Goal: Information Seeking & Learning: Find specific fact

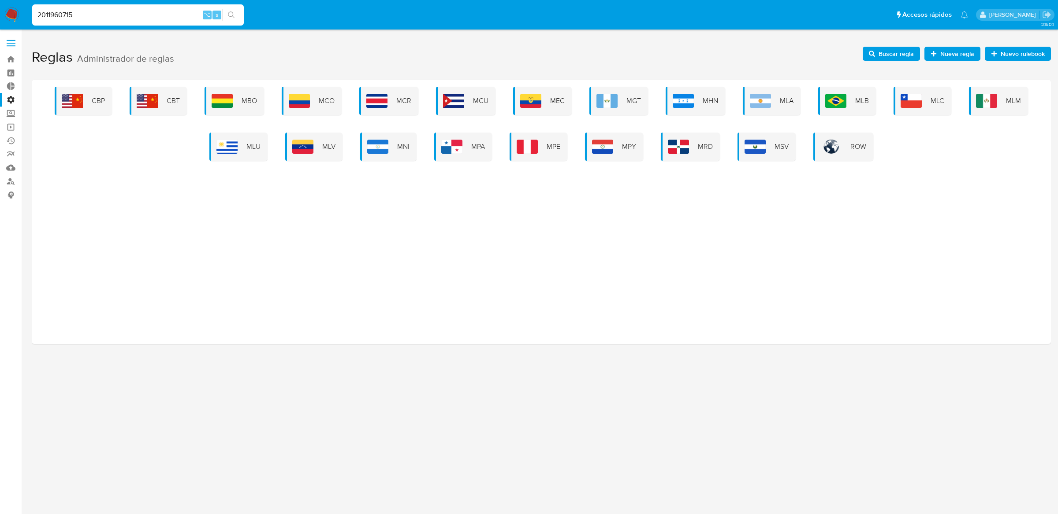
type input "2011960715"
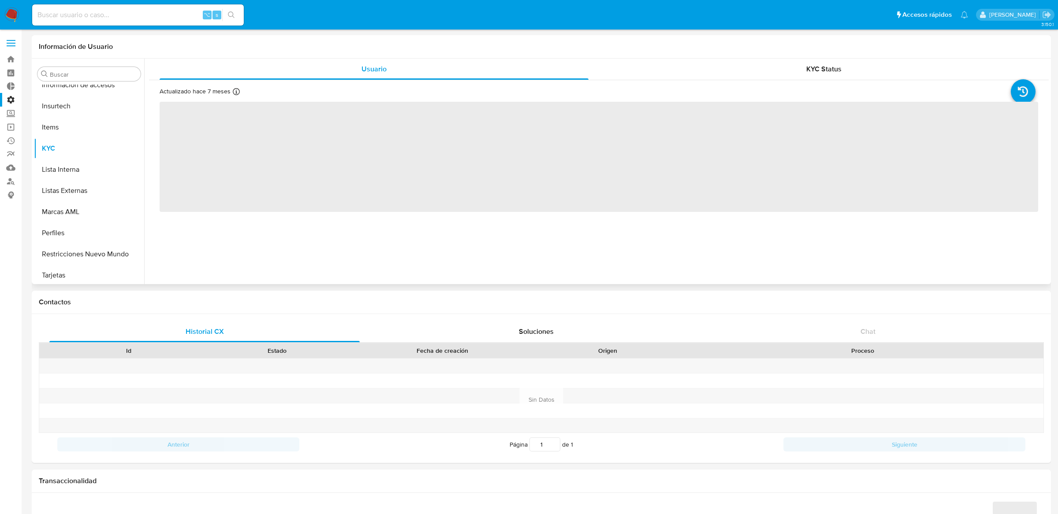
scroll to position [351, 0]
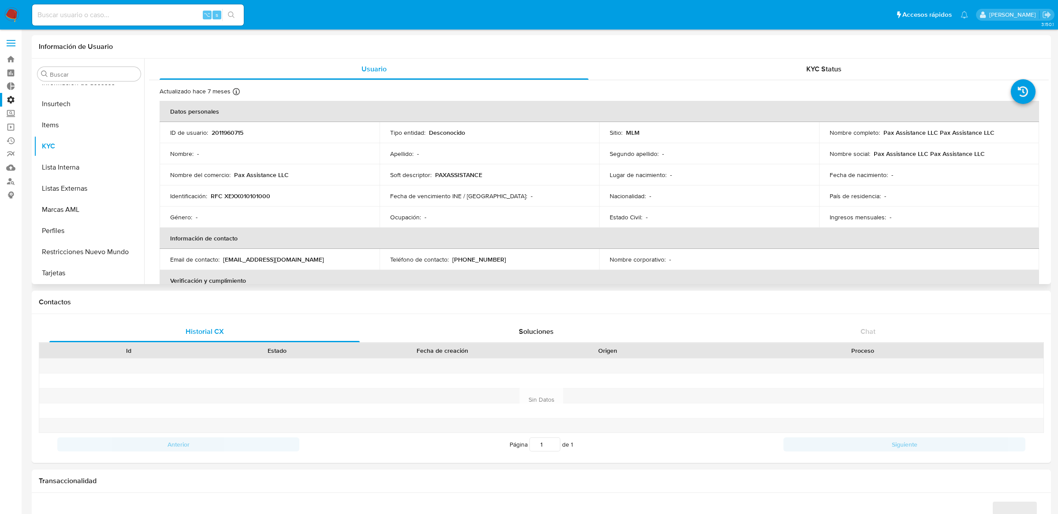
select select "10"
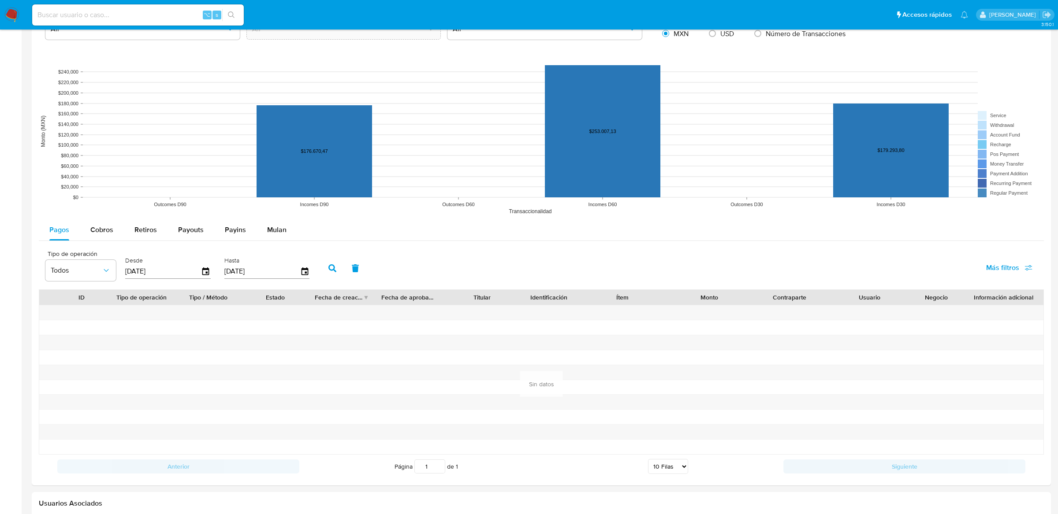
scroll to position [573, 0]
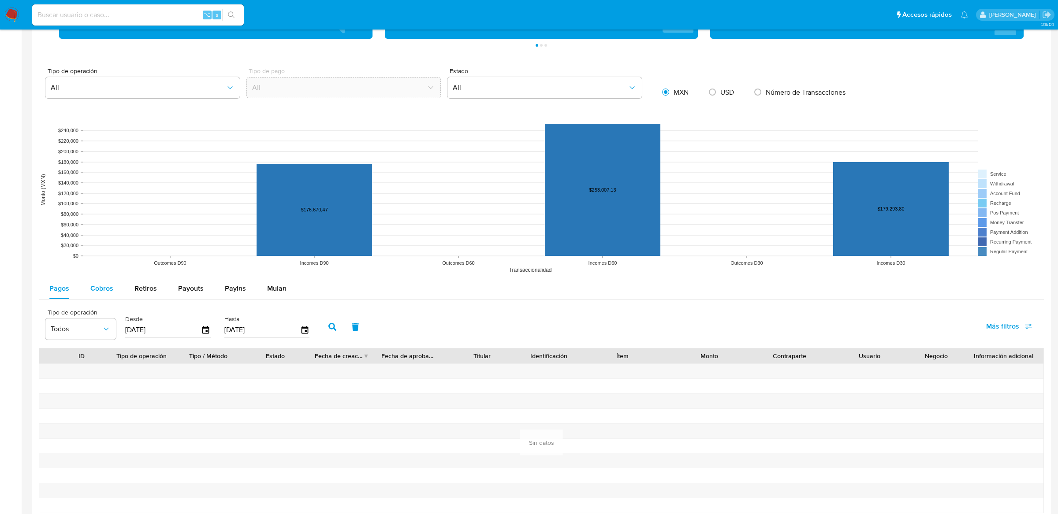
click at [97, 288] on span "Cobros" at bounding box center [101, 288] width 23 height 10
select select "10"
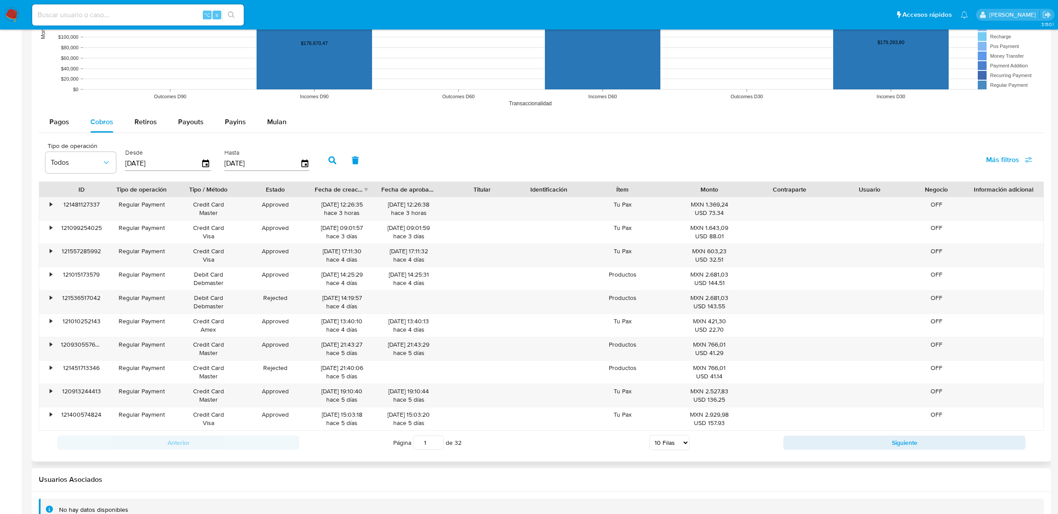
scroll to position [748, 0]
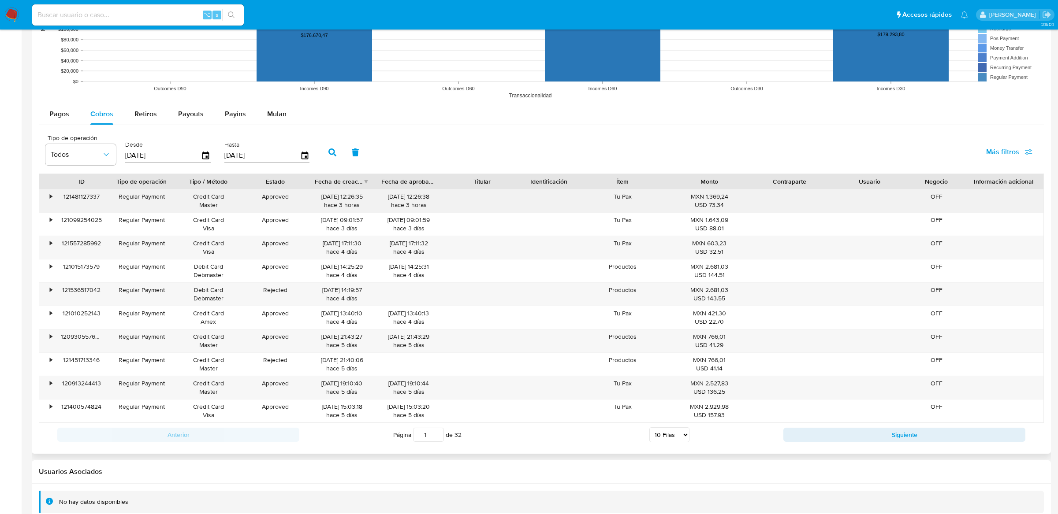
click at [58, 198] on div "121481127337" at bounding box center [81, 201] width 53 height 23
click at [48, 197] on div "•" at bounding box center [46, 201] width 15 height 23
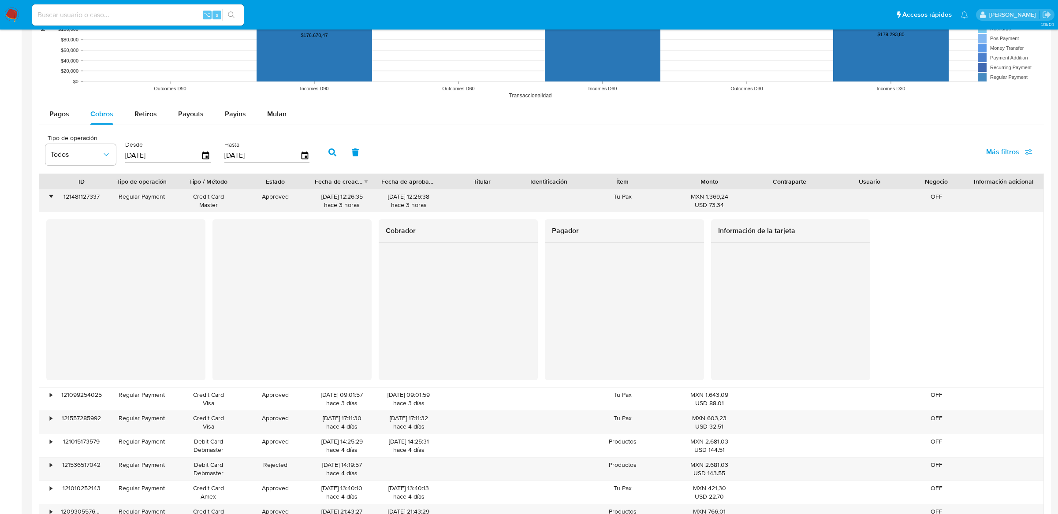
click at [44, 192] on div "•" at bounding box center [46, 201] width 15 height 23
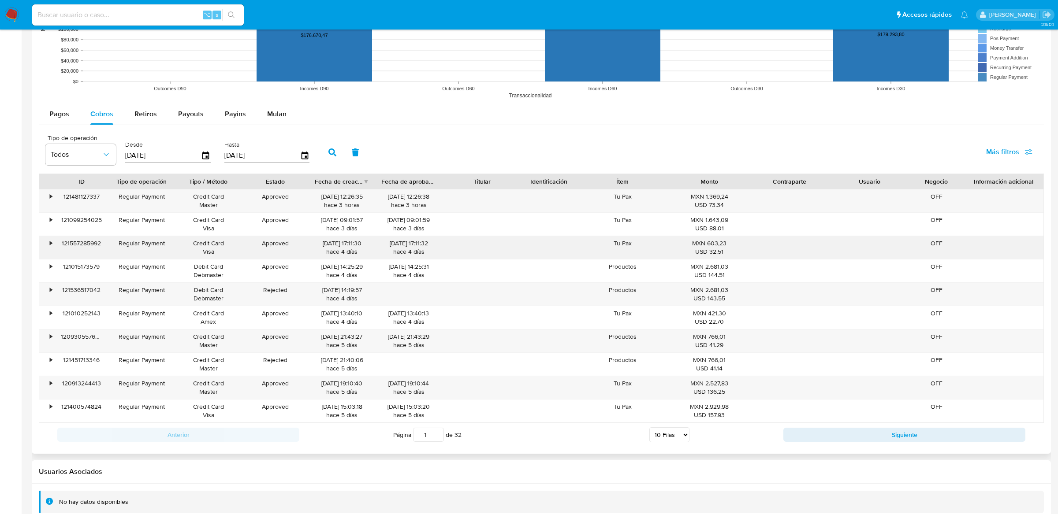
click at [50, 243] on div "•" at bounding box center [51, 243] width 2 height 8
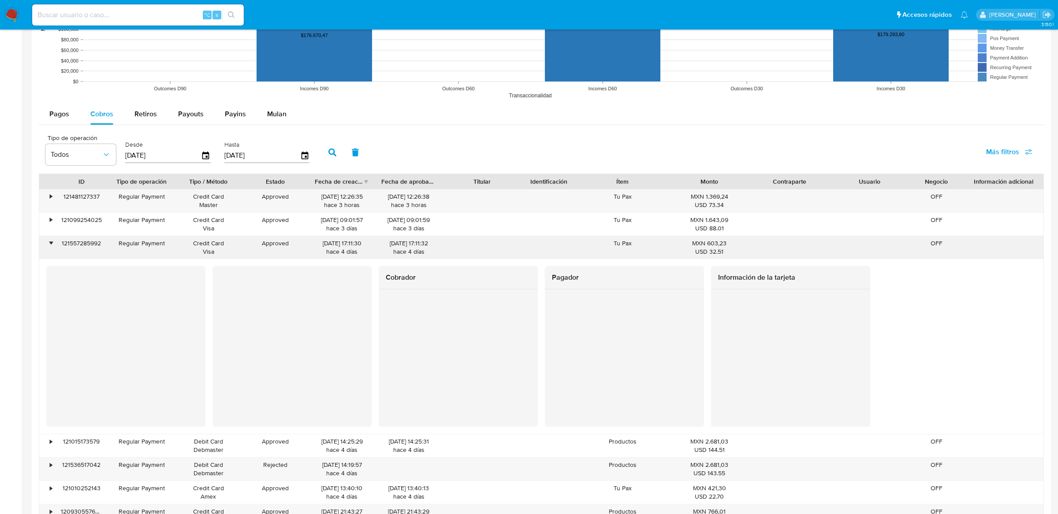
click at [50, 243] on div "•" at bounding box center [51, 243] width 2 height 8
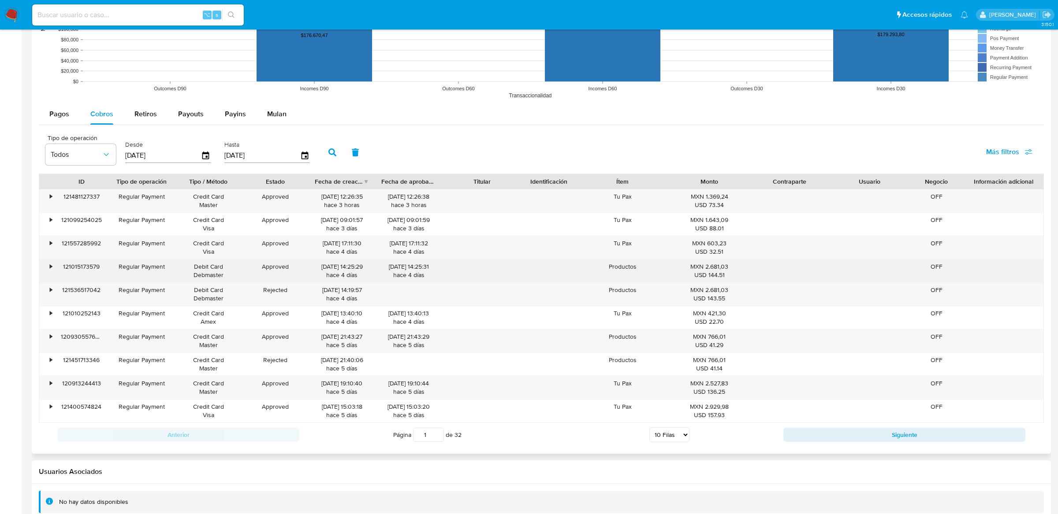
scroll to position [767, 0]
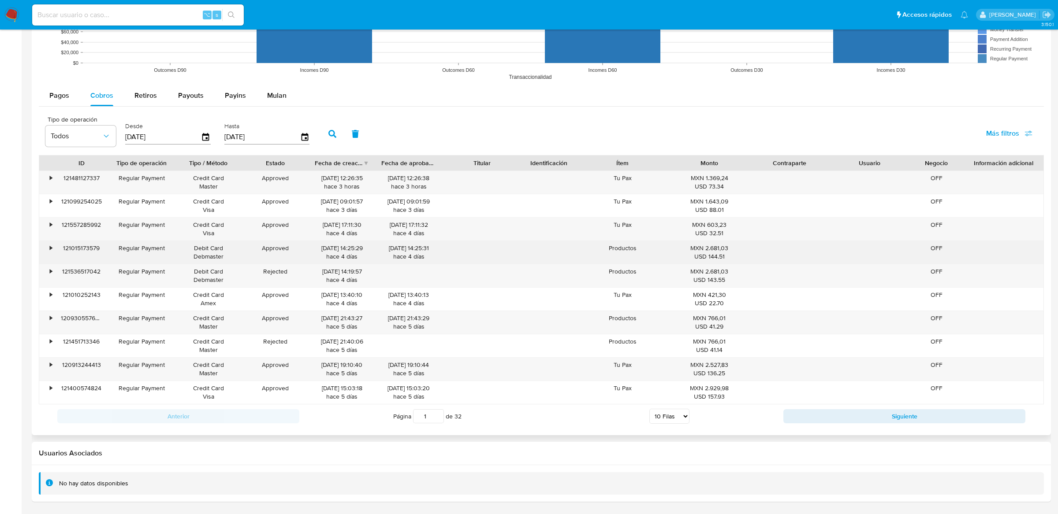
click at [51, 270] on div "•" at bounding box center [51, 272] width 2 height 8
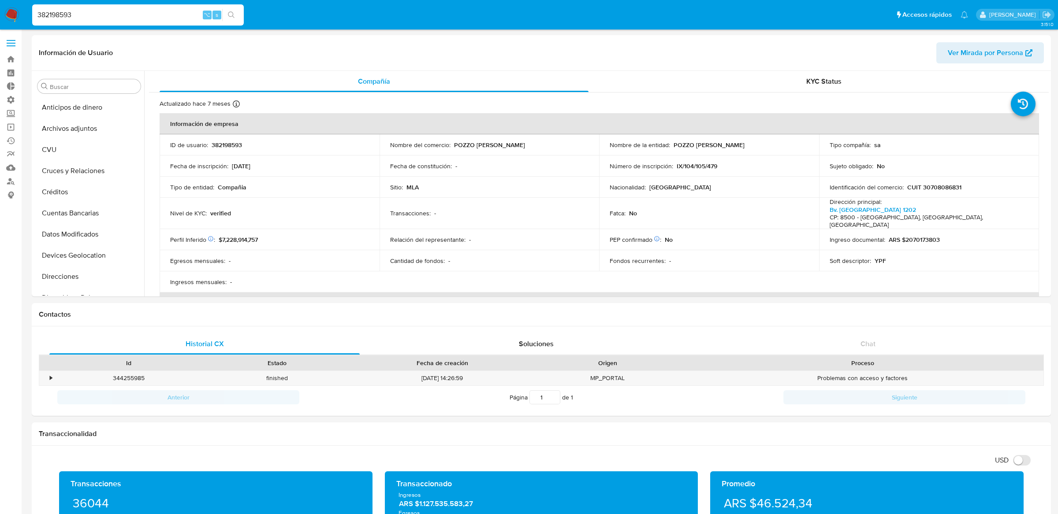
select select "10"
click at [11, 44] on label at bounding box center [11, 43] width 22 height 19
click at [0, 0] on input "checkbox" at bounding box center [0, 0] width 0 height 0
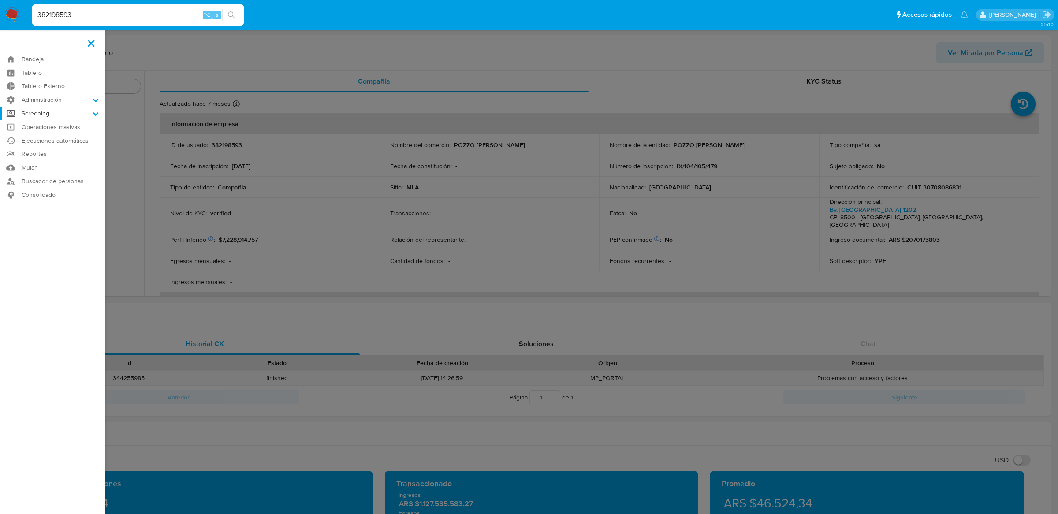
click at [51, 111] on label "Screening" at bounding box center [52, 114] width 105 height 14
click at [0, 0] on input "Screening" at bounding box center [0, 0] width 0 height 0
click at [56, 96] on label "Administración" at bounding box center [52, 100] width 105 height 14
click at [0, 0] on input "Administración" at bounding box center [0, 0] width 0 height 0
click at [53, 113] on link "Reglas" at bounding box center [52, 112] width 105 height 11
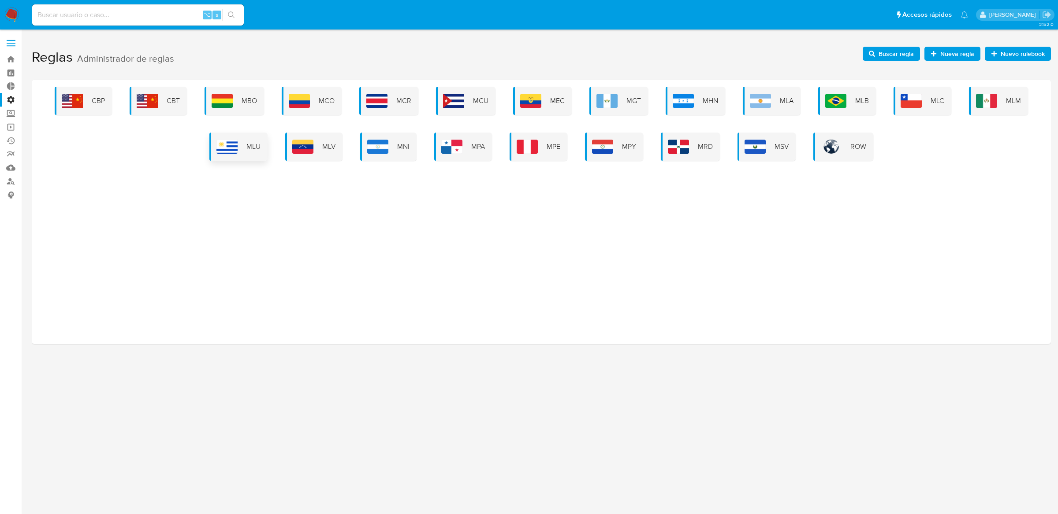
click at [253, 136] on div "MLU" at bounding box center [238, 147] width 58 height 28
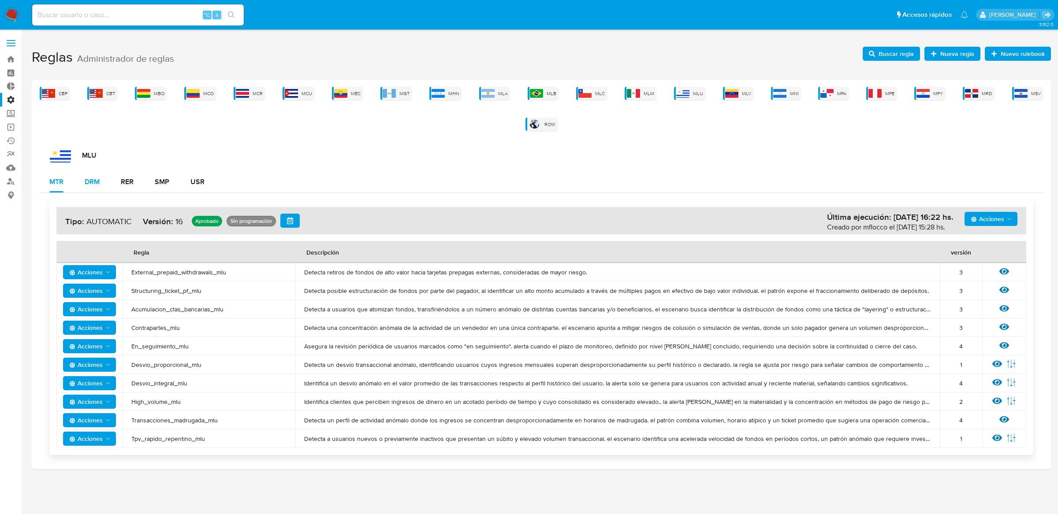
click at [85, 184] on div "DRM" at bounding box center [92, 182] width 15 height 7
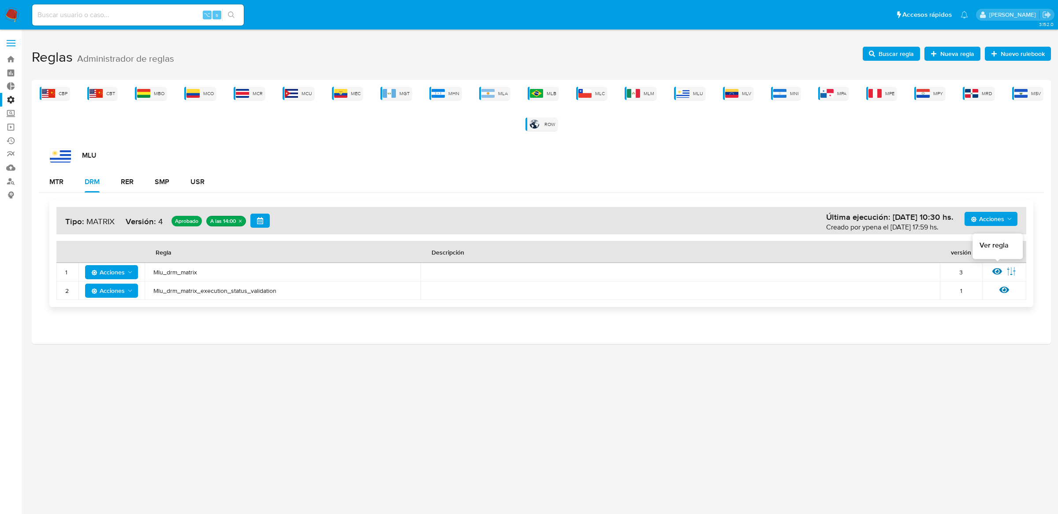
click at [995, 271] on icon at bounding box center [997, 272] width 10 height 10
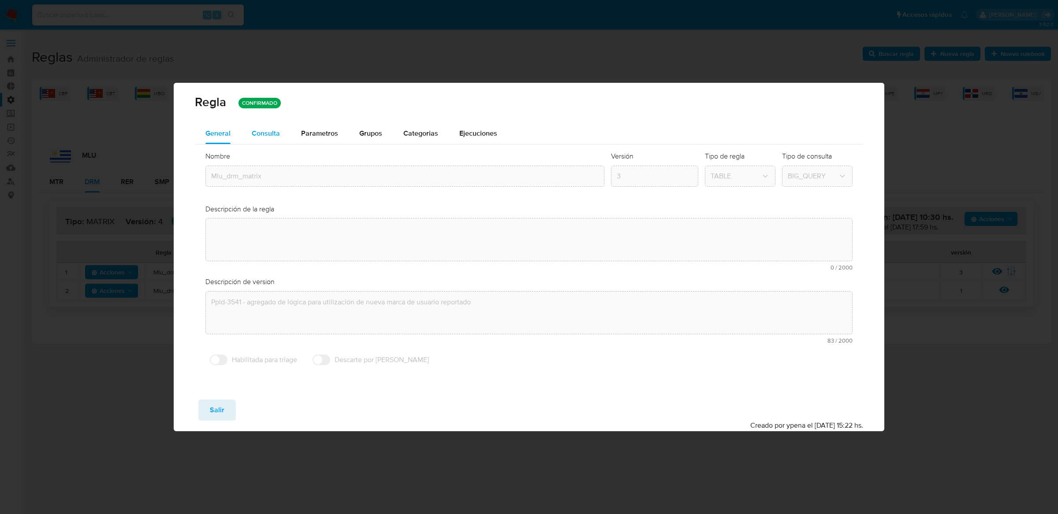
click at [283, 133] on button "Consulta" at bounding box center [265, 133] width 49 height 21
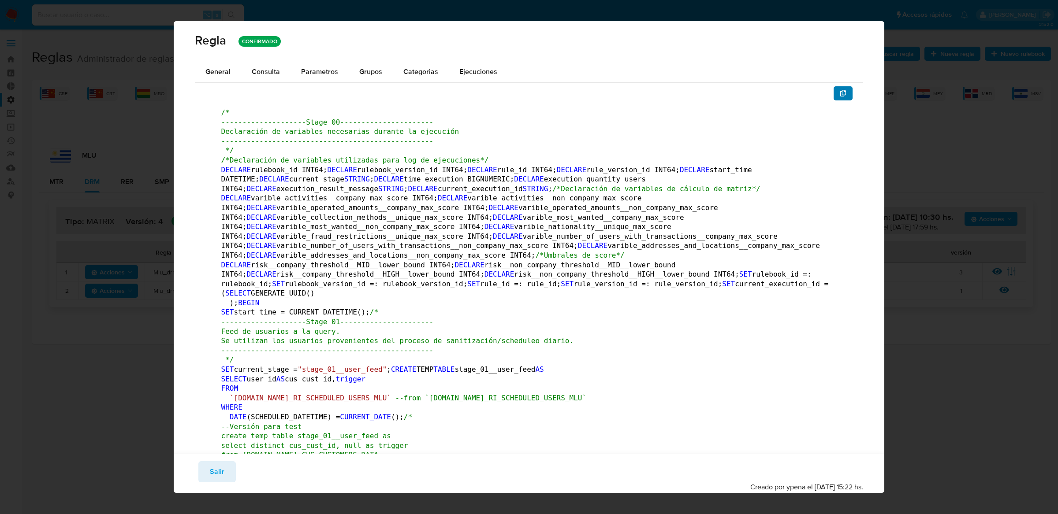
click at [838, 91] on button "button" at bounding box center [842, 93] width 19 height 14
click at [139, 34] on div "Regla CONFIRMADO General Consulta Parametros Grupos Categorias Ejecuciones /* -…" at bounding box center [529, 257] width 1058 height 514
click at [222, 482] on span "Salir" at bounding box center [217, 471] width 15 height 19
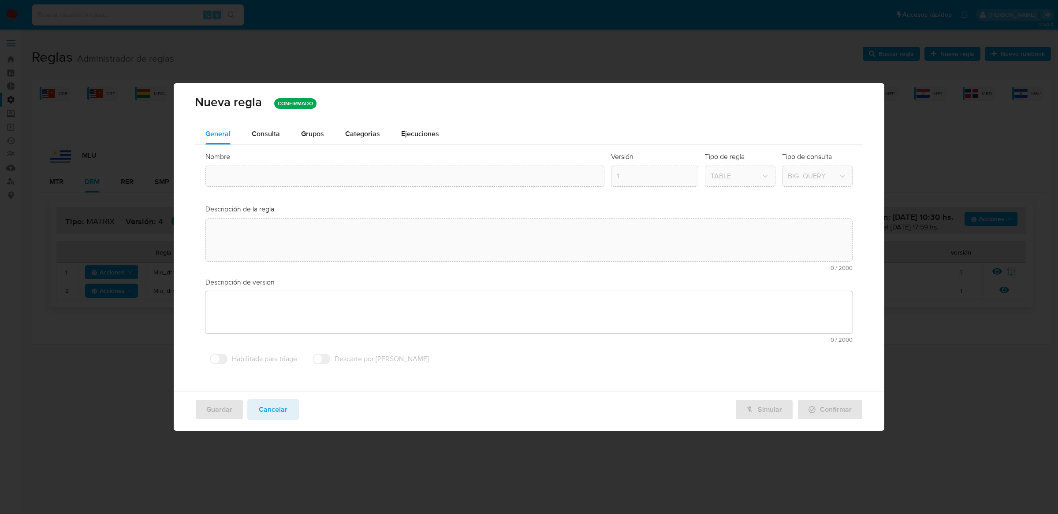
type textarea "Ppld-3541 - agregado de lógica para utilización de nueva marca de usuario repor…"
type input "Mlu_drm_matrix"
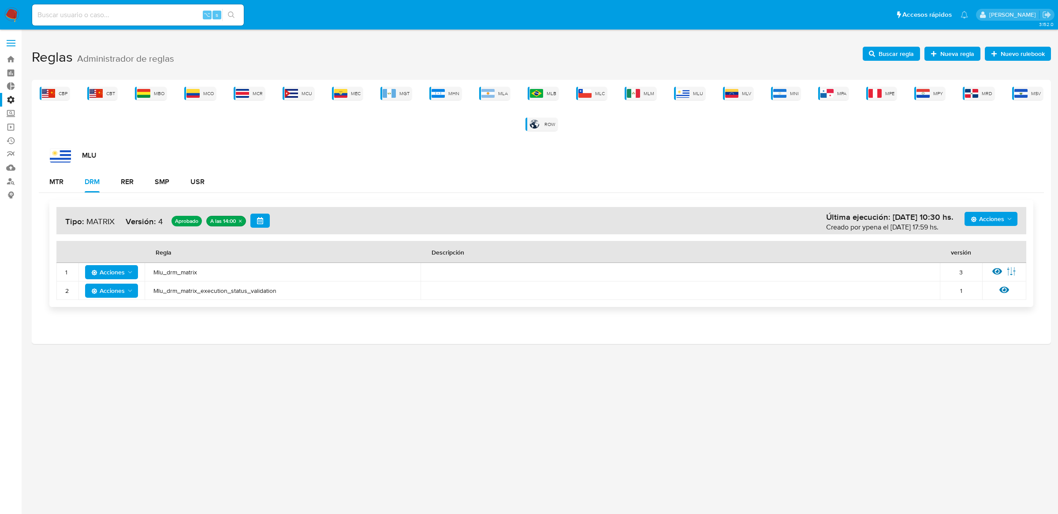
click at [124, 12] on input at bounding box center [138, 14] width 212 height 11
paste input "213172505"
type input "213172505"
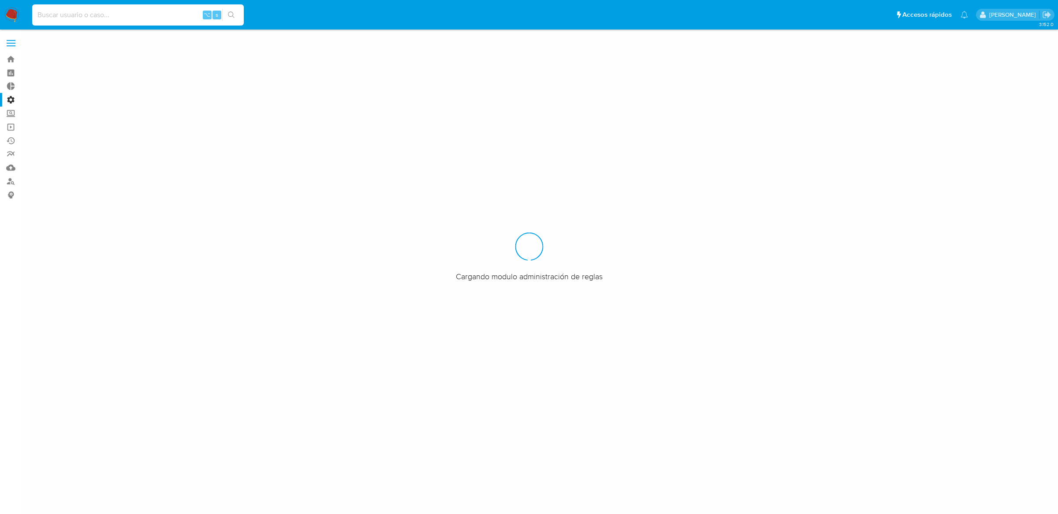
click at [107, 20] on div "⌥ s" at bounding box center [138, 14] width 212 height 21
paste input "213172505"
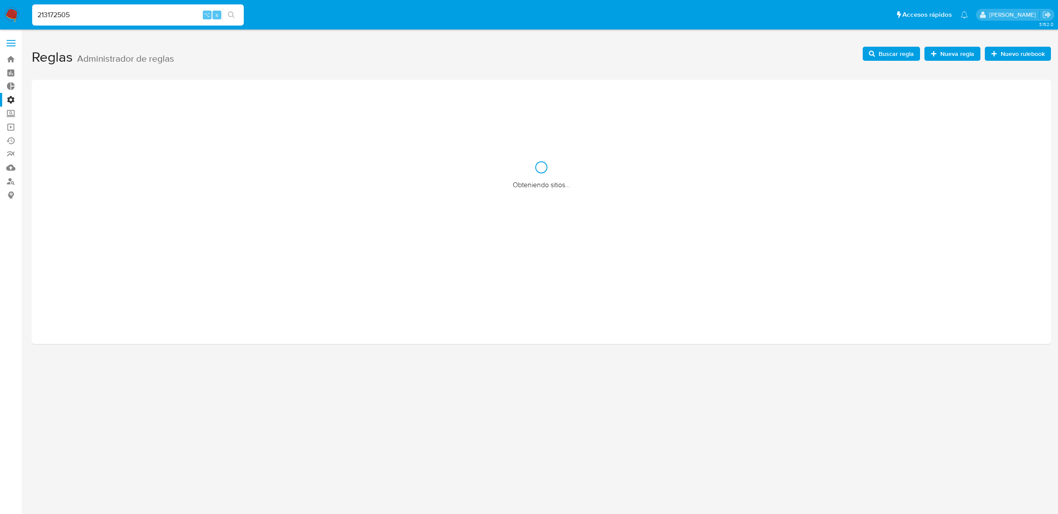
type input "213172505"
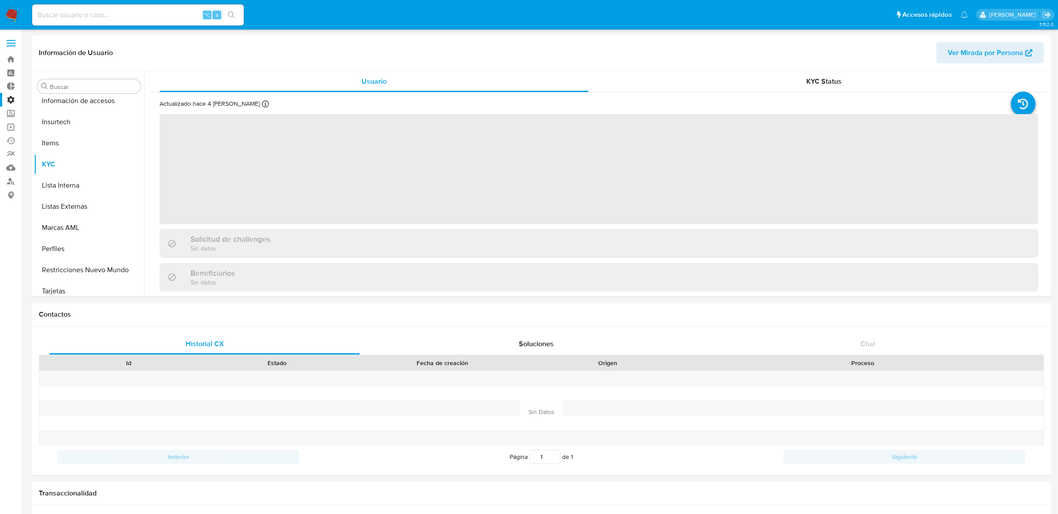
scroll to position [372, 0]
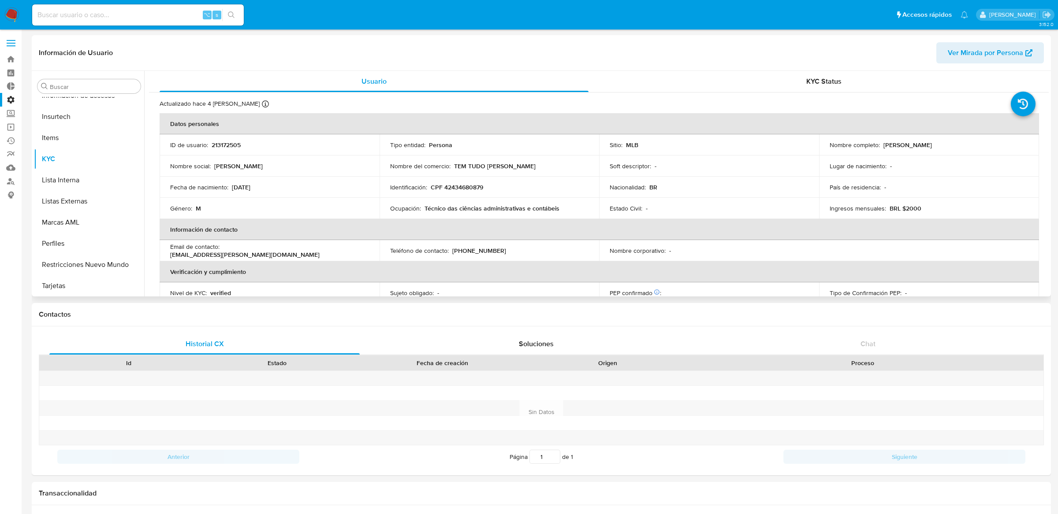
select select "10"
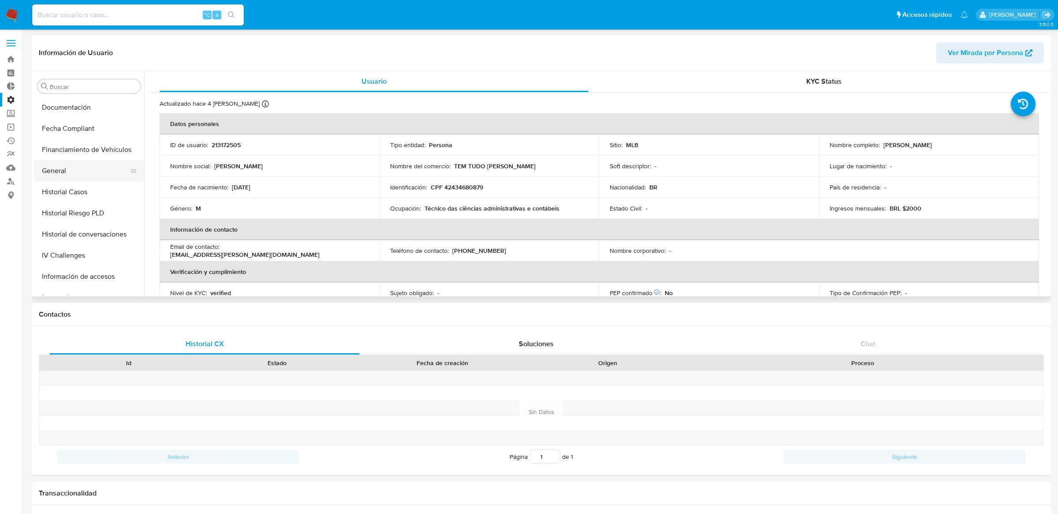
click at [91, 160] on button "General" at bounding box center [85, 170] width 103 height 21
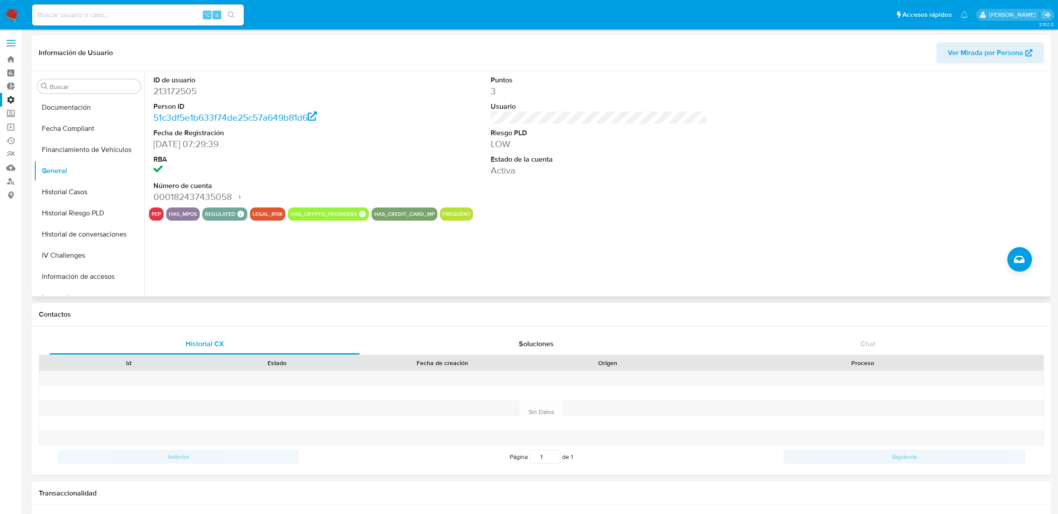
click at [181, 86] on dd "213172505" at bounding box center [261, 91] width 216 height 12
copy dd "213172505"
click at [194, 196] on dd "000182437435058 Fecha de apertura 23/07/2019 16:49 Estado ACTIVE" at bounding box center [261, 197] width 216 height 12
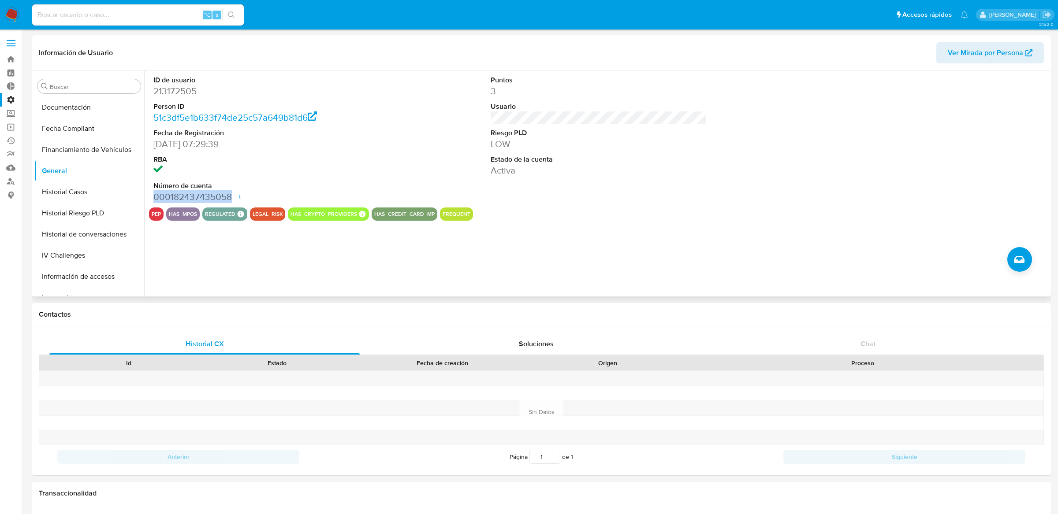
copy dd "000182437435058"
click at [20, 43] on label at bounding box center [11, 43] width 22 height 19
click at [0, 0] on input "checkbox" at bounding box center [0, 0] width 0 height 0
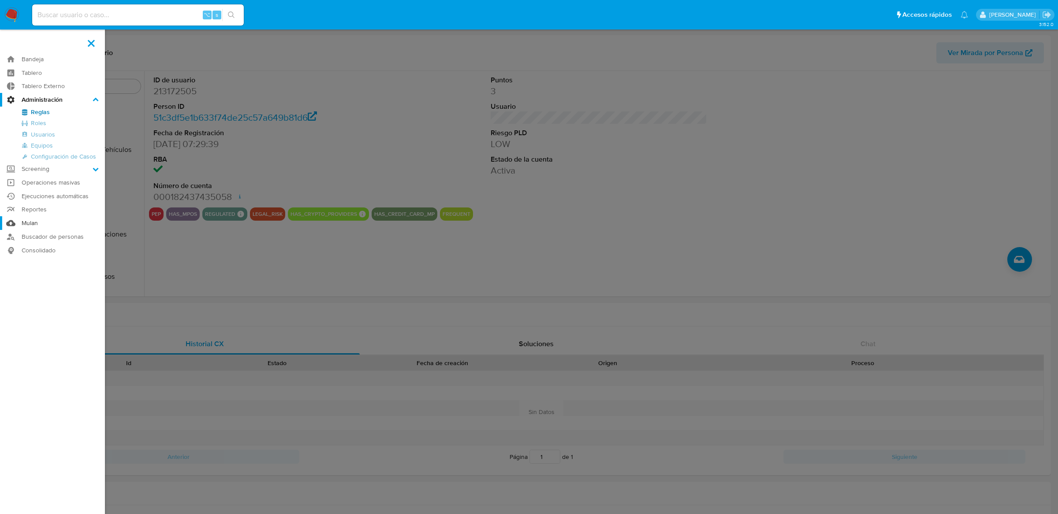
click at [33, 223] on link "Mulan" at bounding box center [52, 223] width 105 height 14
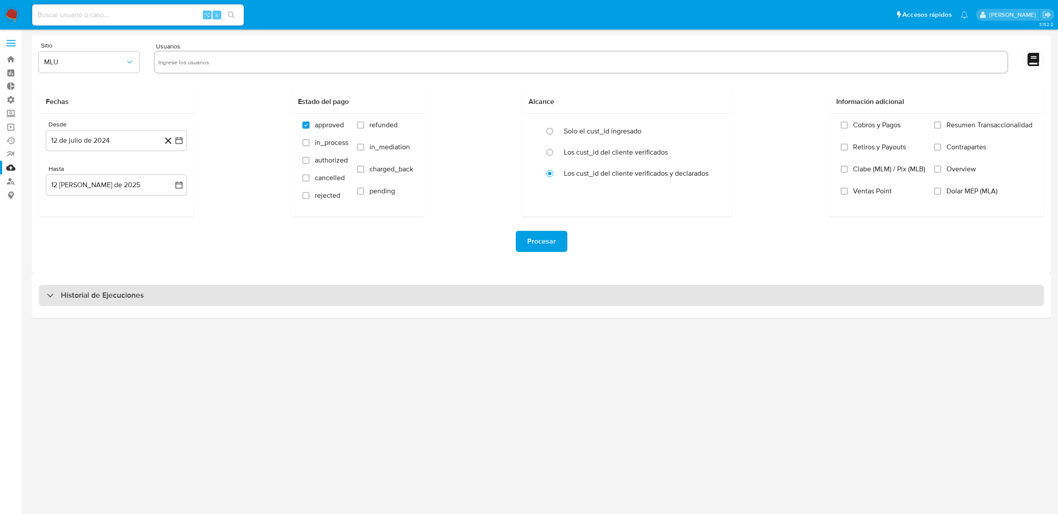
click at [137, 295] on h3 "Historial de Ejecuciones" at bounding box center [102, 295] width 83 height 11
select select "10"
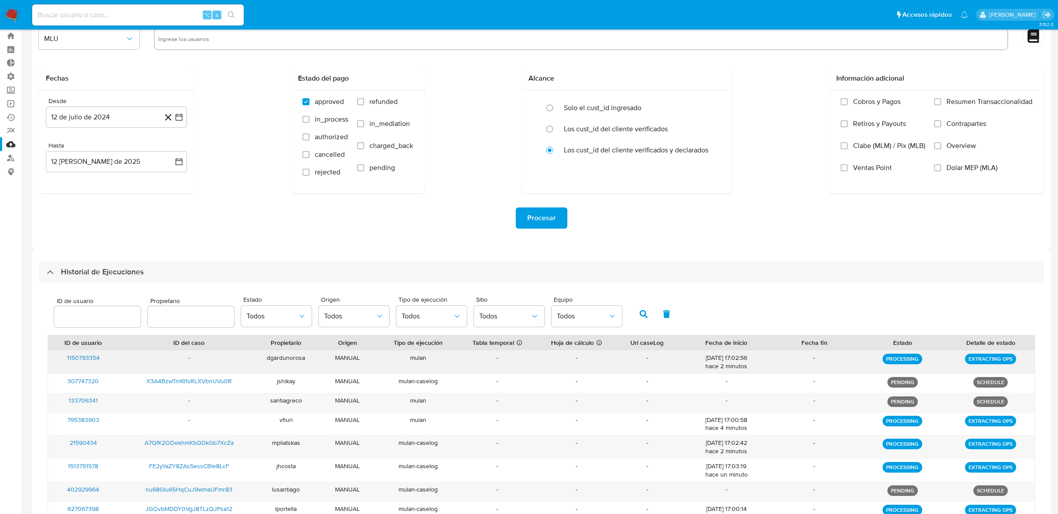
scroll to position [45, 0]
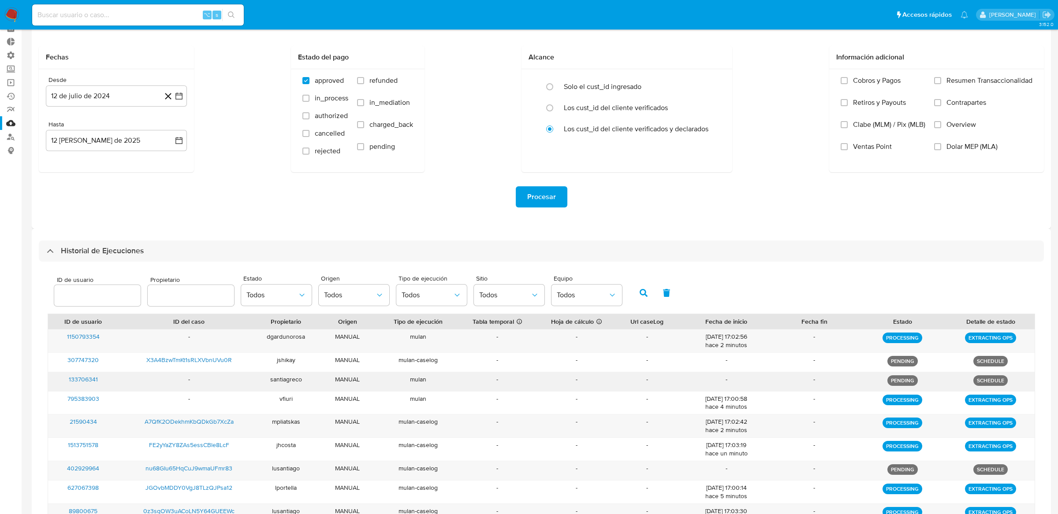
click at [74, 379] on span "133706341" at bounding box center [83, 379] width 29 height 9
click at [291, 381] on div "santiagreco" at bounding box center [286, 381] width 53 height 19
click at [197, 294] on input "text" at bounding box center [191, 295] width 86 height 11
paste input "santiagreco"
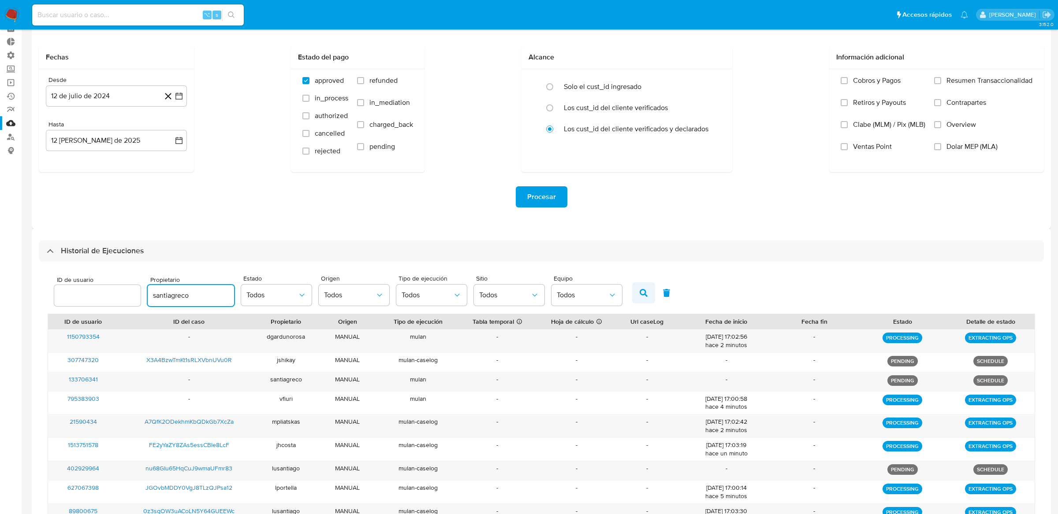
type input "santiagreco"
click at [642, 291] on button "button" at bounding box center [643, 293] width 23 height 21
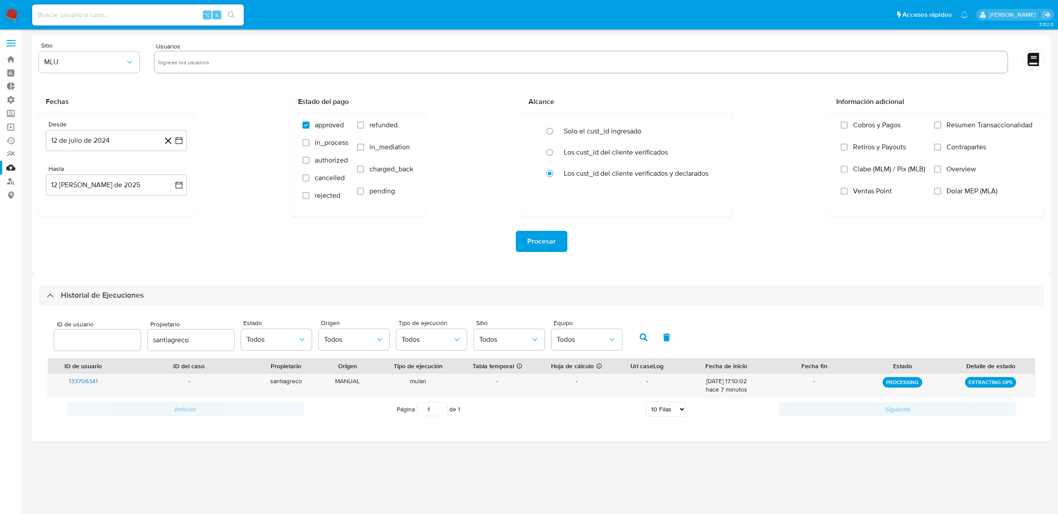
scroll to position [0, 0]
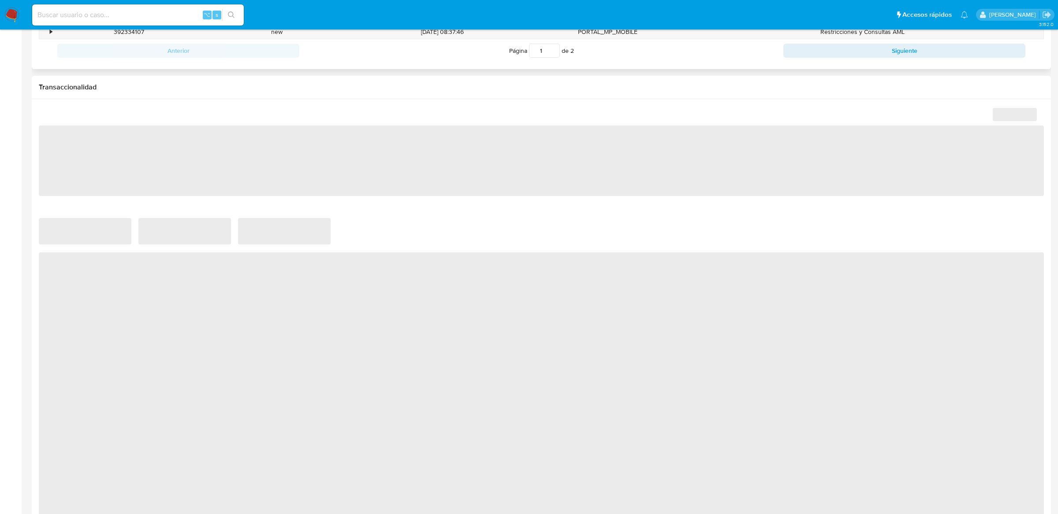
scroll to position [508, 0]
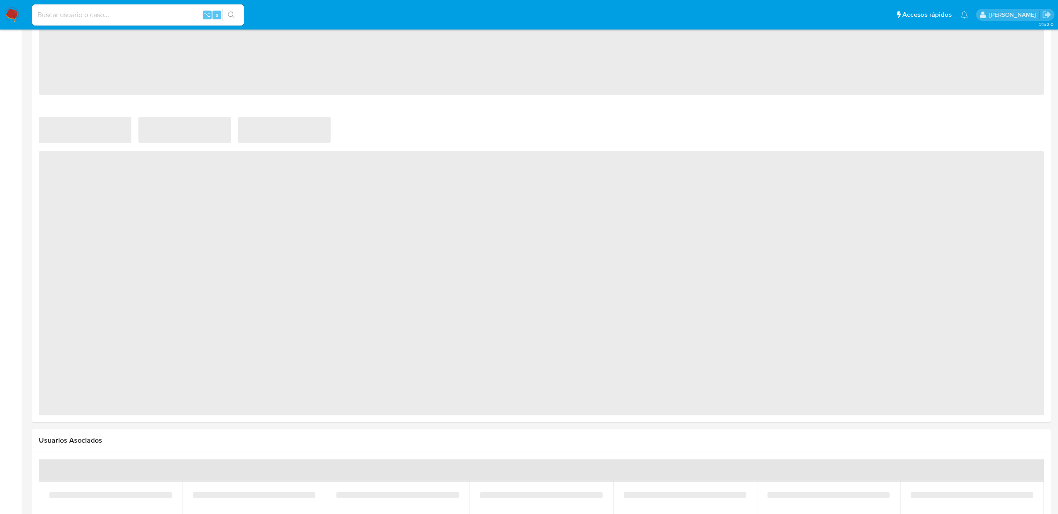
select select "10"
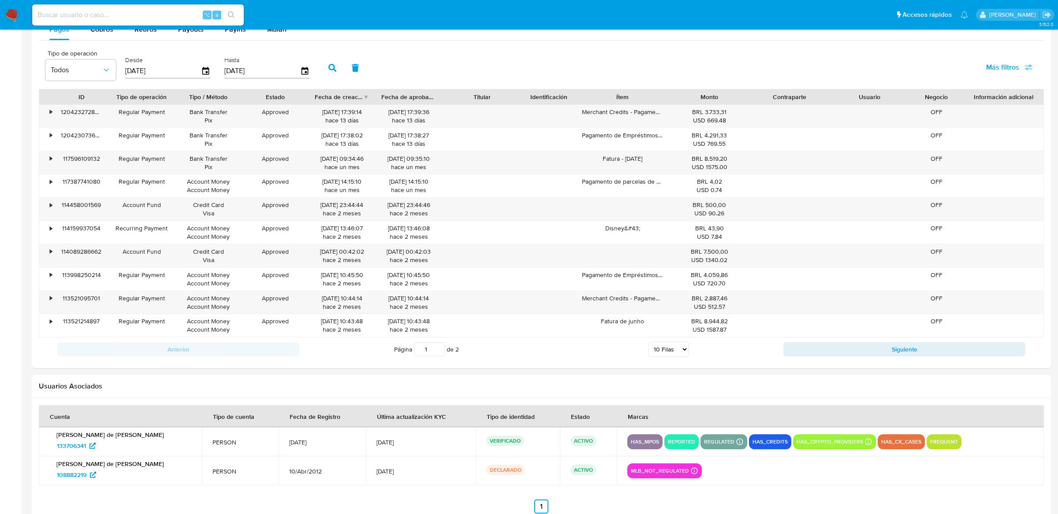
scroll to position [846, 0]
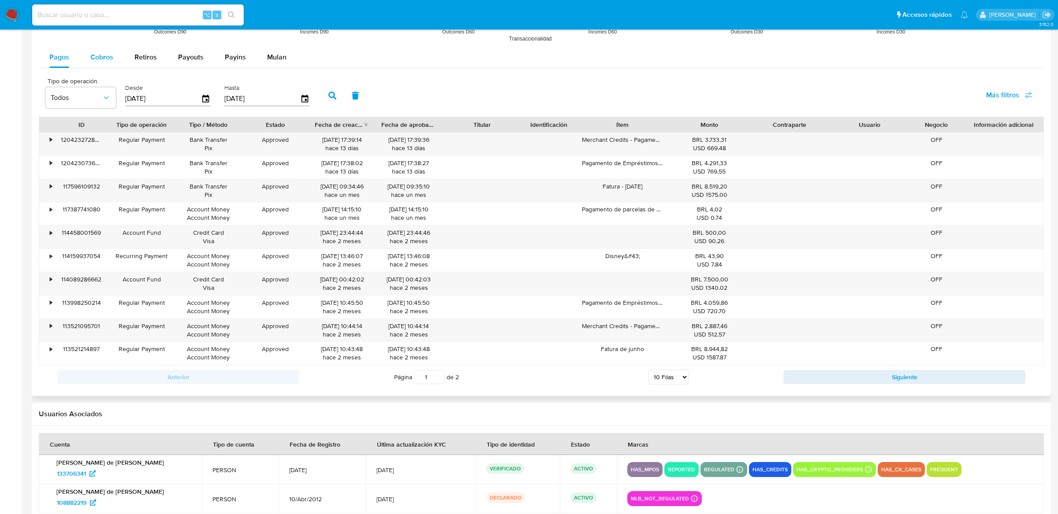
click at [108, 66] on div "Cobros" at bounding box center [101, 57] width 23 height 21
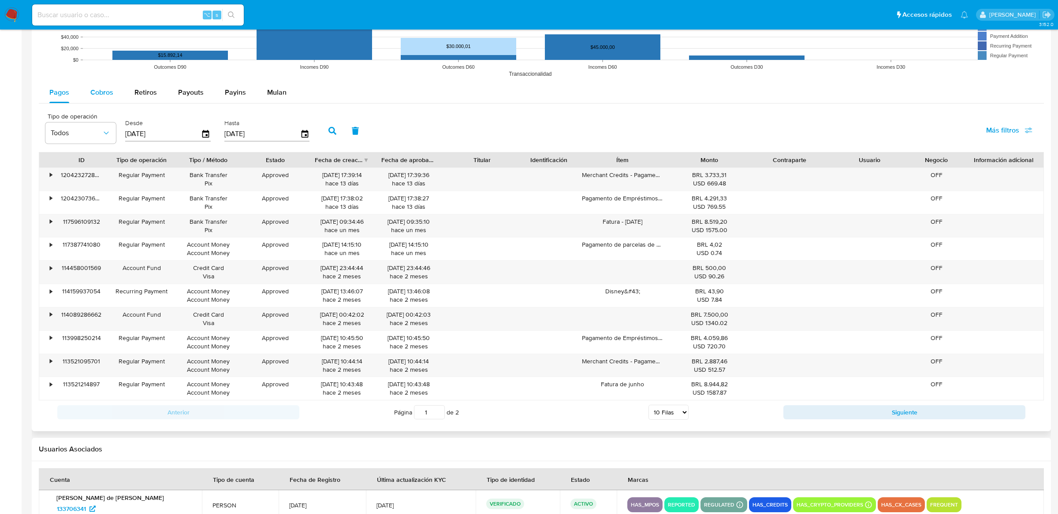
select select "10"
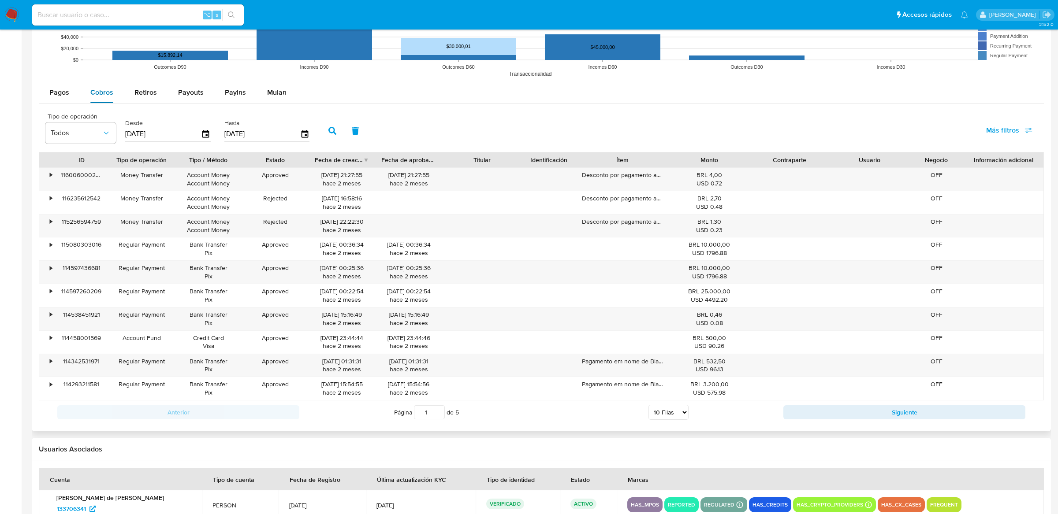
scroll to position [817, 0]
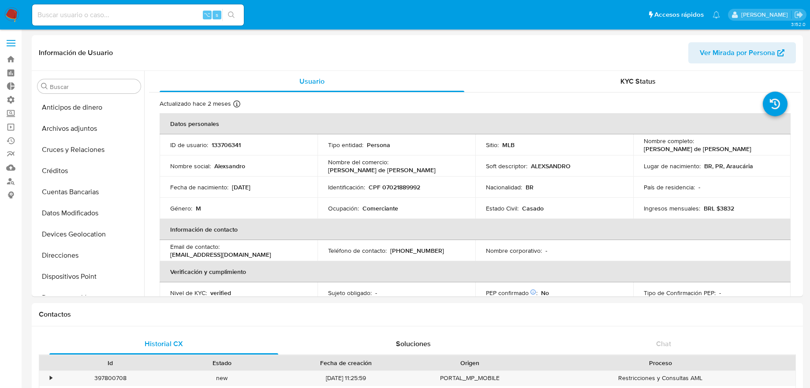
select select "10"
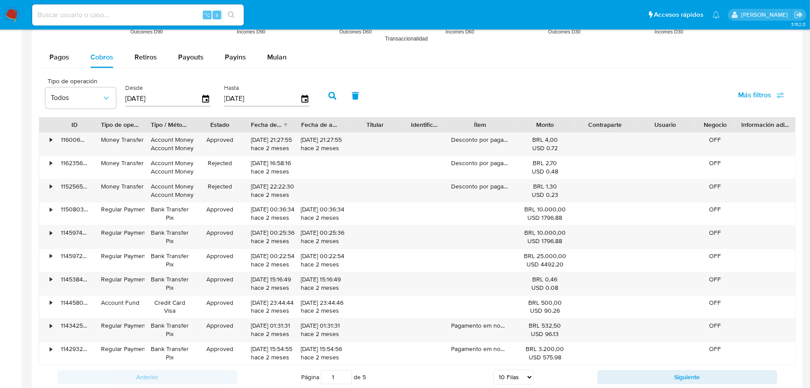
scroll to position [372, 0]
